Goal: Use online tool/utility: Use online tool/utility

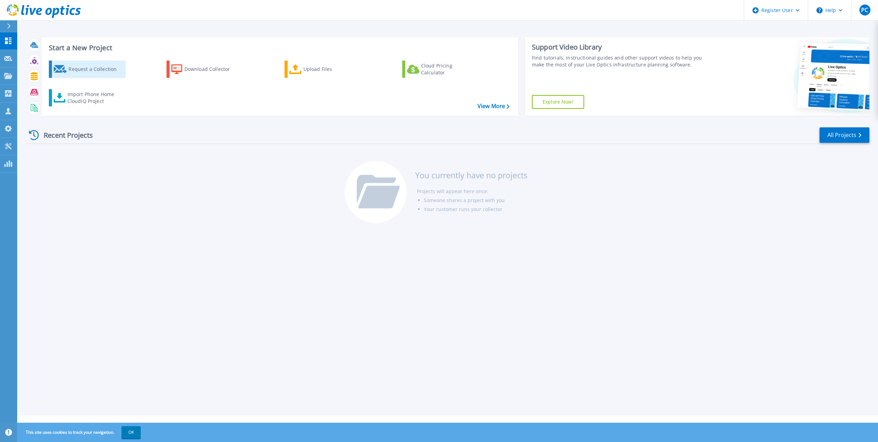
click at [97, 68] on div "Request a Collection" at bounding box center [95, 69] width 55 height 14
click at [437, 68] on div "Cloud Pricing Calculator" at bounding box center [448, 69] width 55 height 14
